Goal: Find contact information: Find contact information

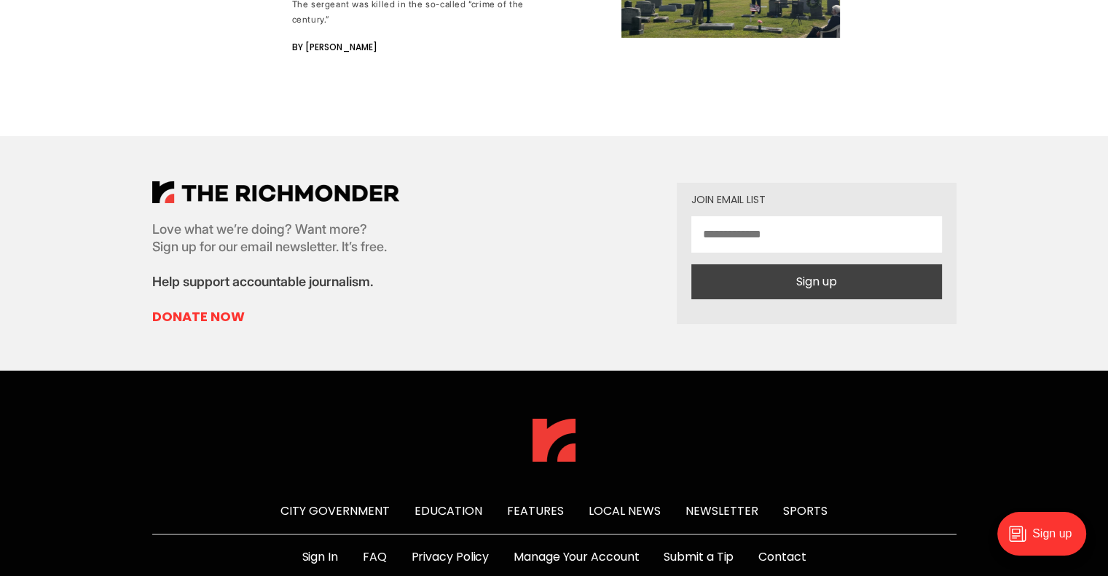
click at [781, 548] on link "Contact" at bounding box center [781, 556] width 47 height 17
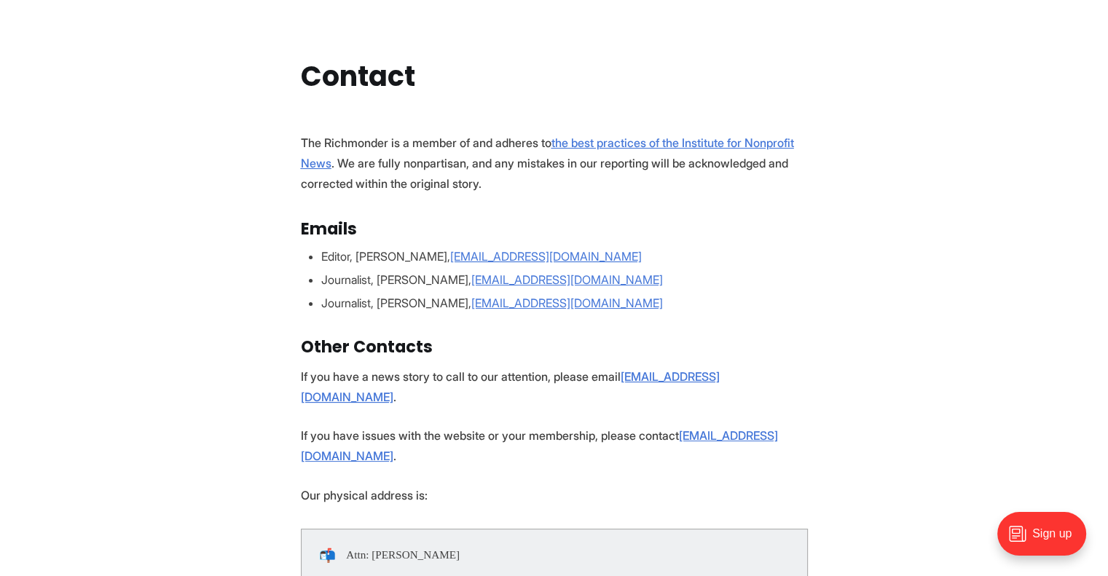
scroll to position [146, 0]
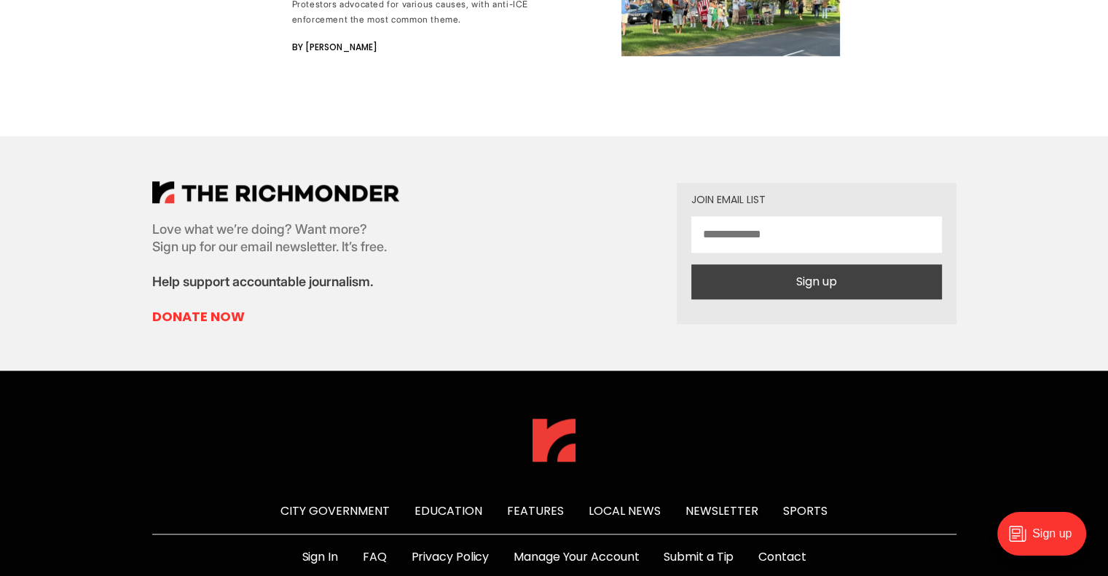
scroll to position [8162, 0]
